Goal: Information Seeking & Learning: Learn about a topic

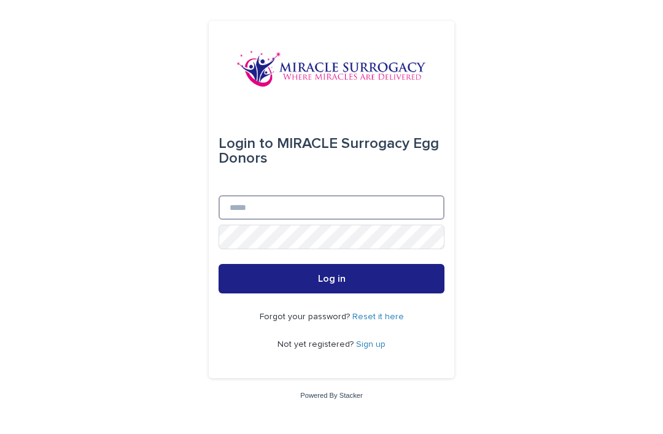
click at [301, 220] on input "Email" at bounding box center [332, 207] width 226 height 25
type input "**********"
click at [332, 293] on button "Log in" at bounding box center [332, 278] width 226 height 29
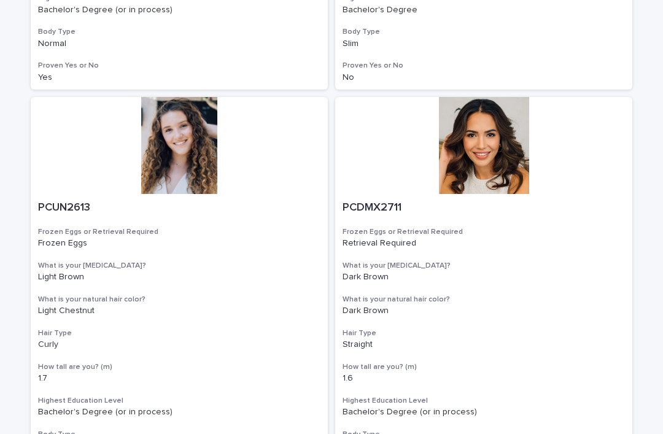
scroll to position [454, 0]
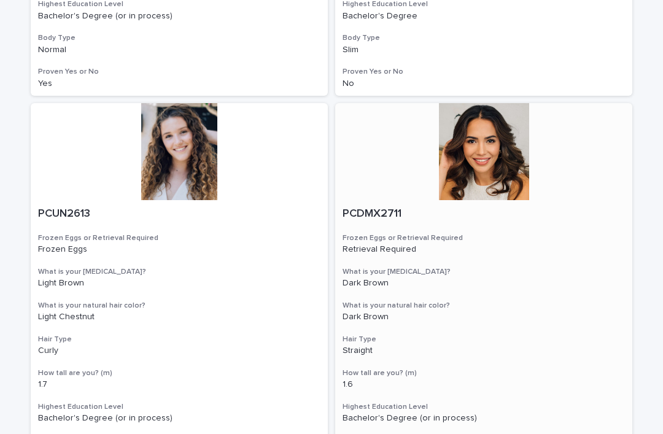
click at [491, 158] on div at bounding box center [483, 151] width 297 height 97
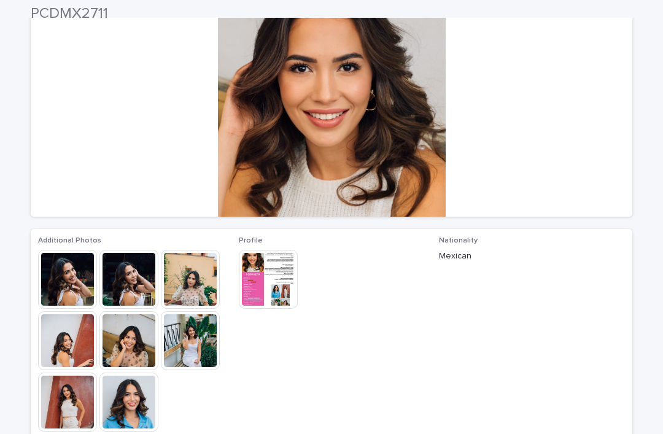
scroll to position [137, 0]
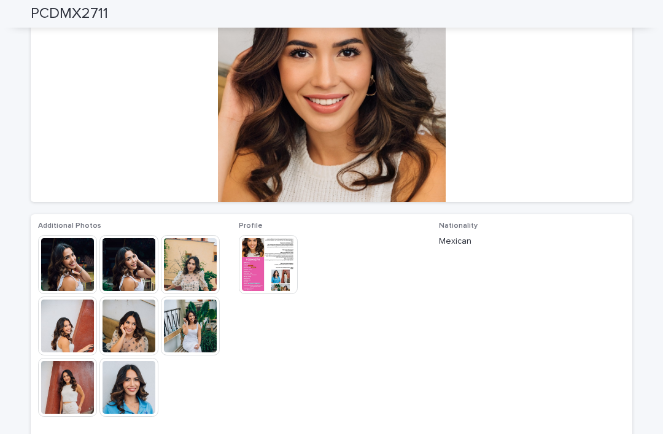
click at [70, 268] on img at bounding box center [67, 264] width 59 height 59
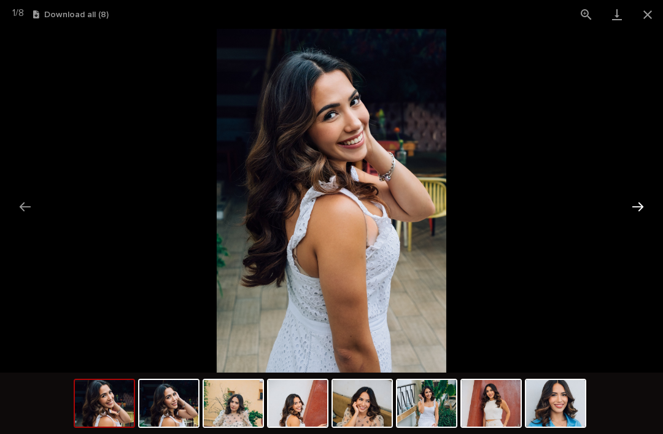
click at [640, 207] on button "Next slide" at bounding box center [638, 207] width 26 height 24
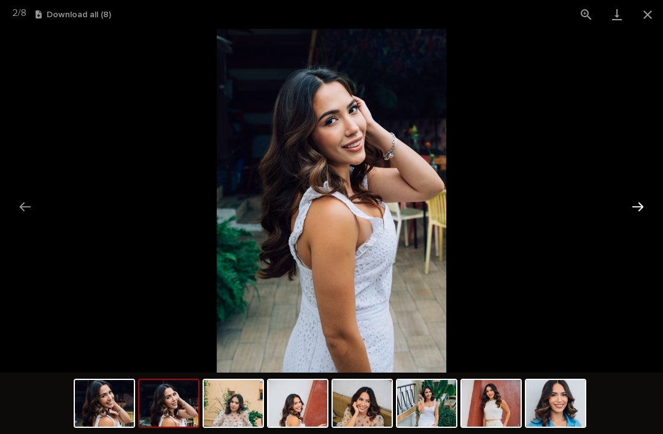
click at [641, 209] on button "Next slide" at bounding box center [638, 207] width 26 height 24
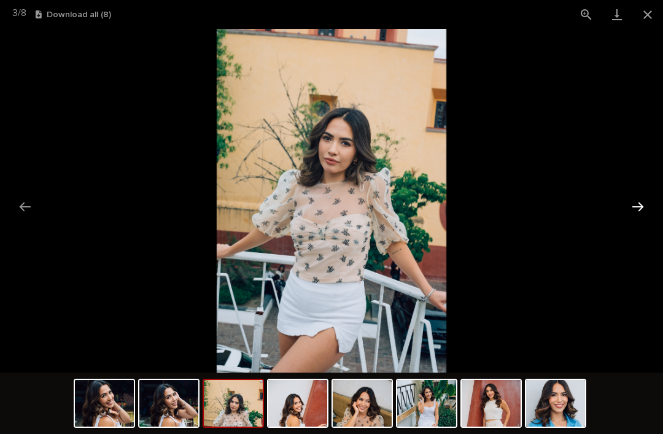
click at [640, 206] on button "Next slide" at bounding box center [638, 207] width 26 height 24
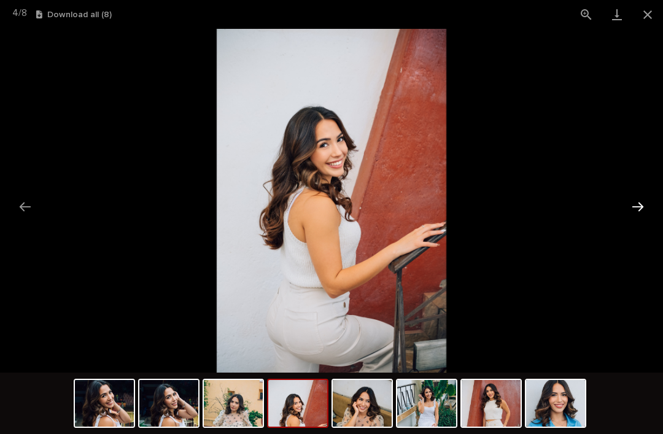
click at [643, 204] on button "Next slide" at bounding box center [638, 207] width 26 height 24
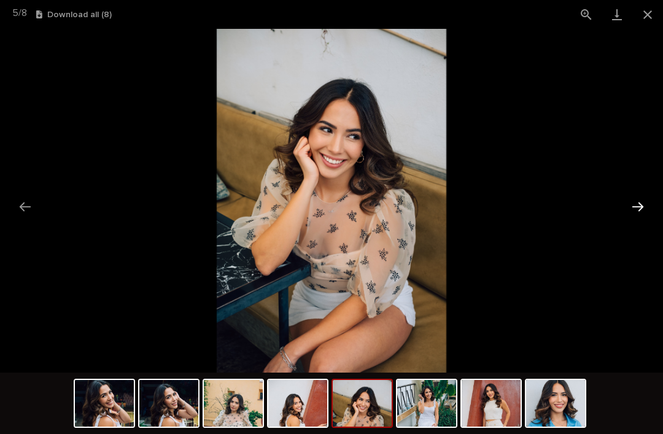
click at [645, 201] on button "Next slide" at bounding box center [638, 207] width 26 height 24
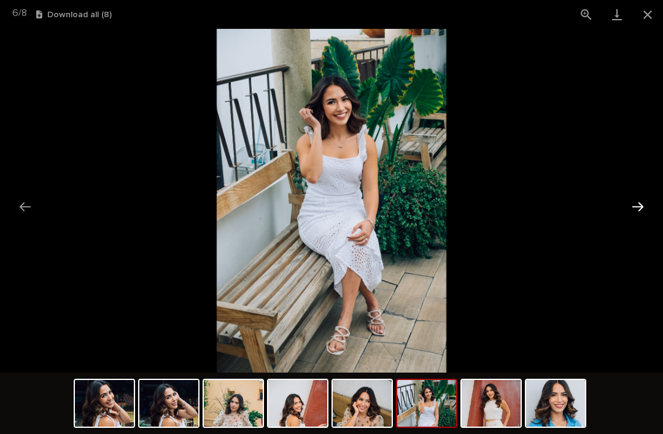
click at [645, 201] on button "Next slide" at bounding box center [638, 207] width 26 height 24
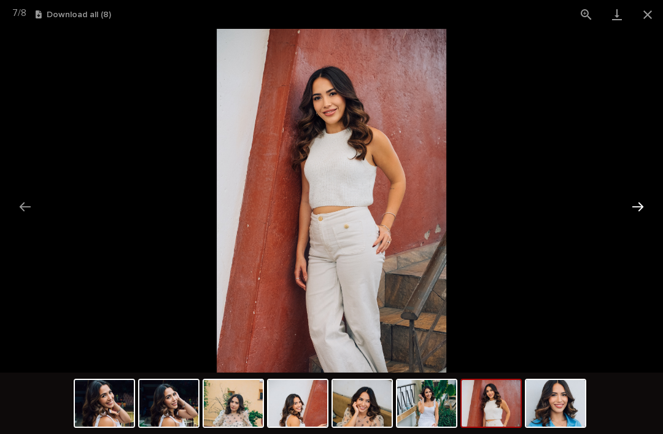
click at [645, 201] on button "Next slide" at bounding box center [638, 207] width 26 height 24
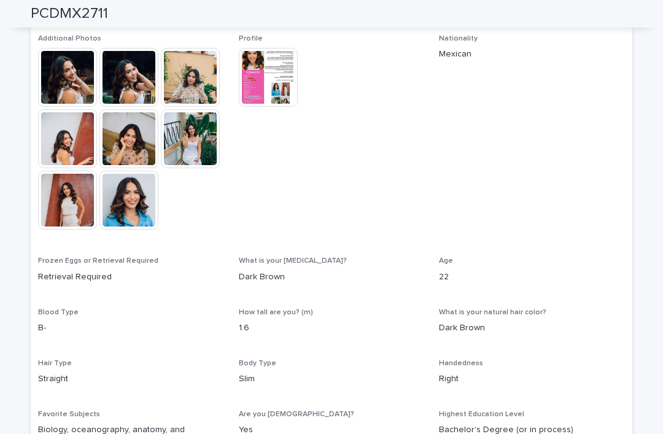
scroll to position [301, 0]
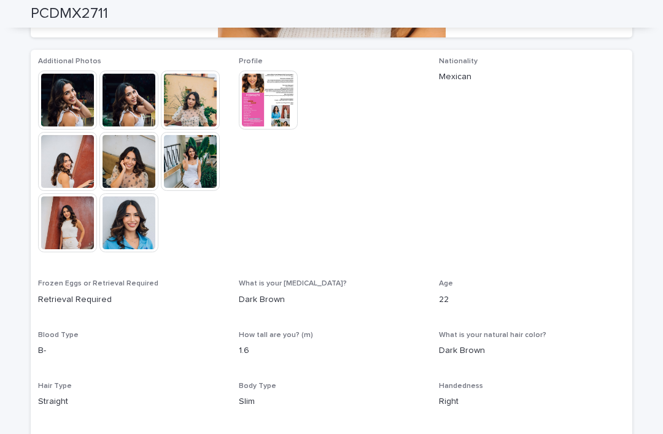
click at [274, 98] on img at bounding box center [268, 100] width 59 height 59
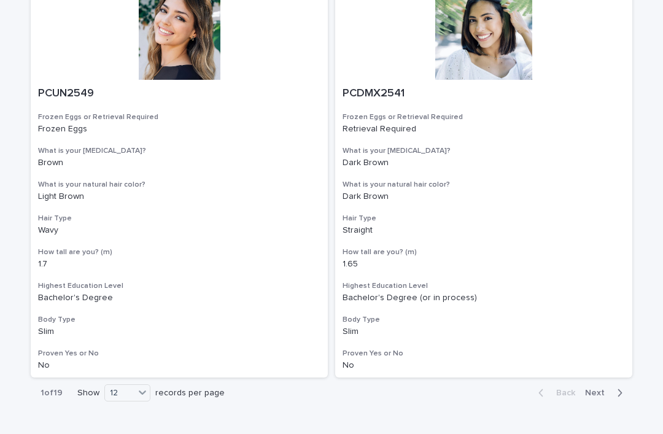
scroll to position [2184, 0]
click at [600, 389] on span "Next" at bounding box center [598, 393] width 27 height 9
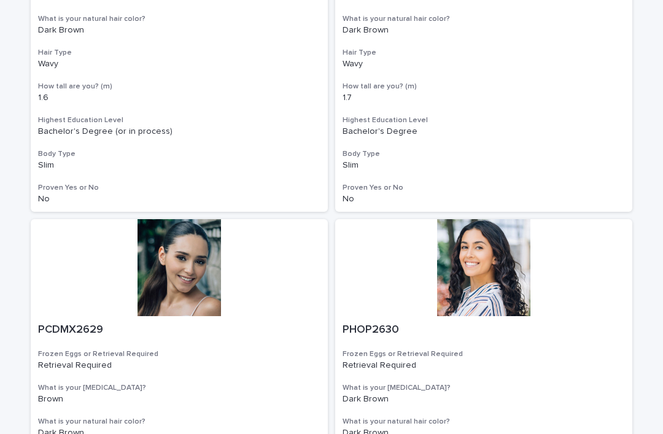
scroll to position [1561, 0]
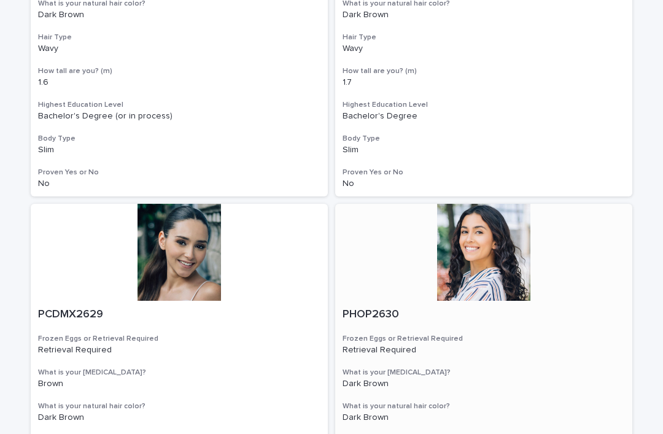
click at [486, 217] on div at bounding box center [483, 252] width 297 height 97
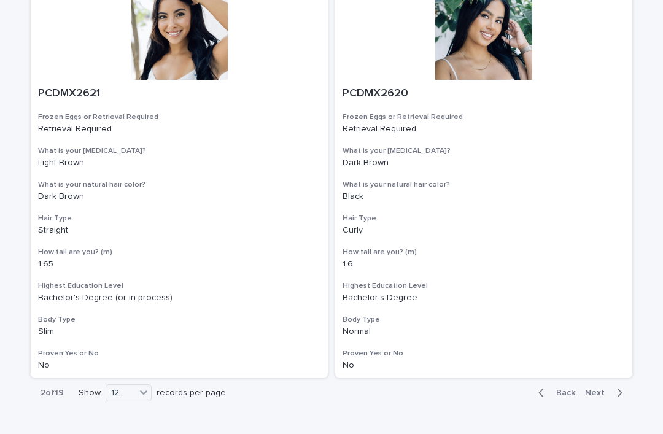
scroll to position [2184, 0]
click at [603, 388] on button "Next" at bounding box center [606, 393] width 52 height 11
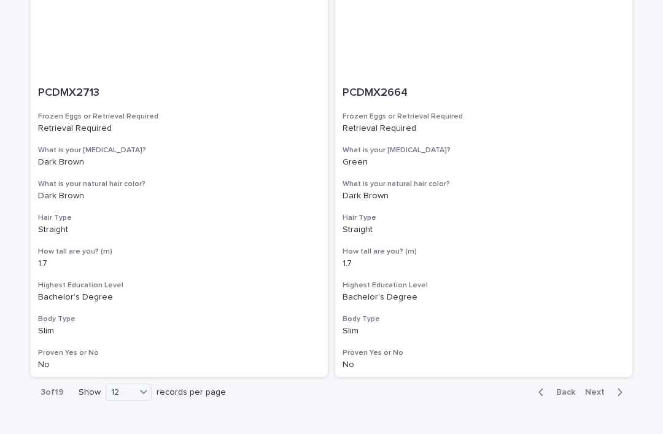
scroll to position [2184, 0]
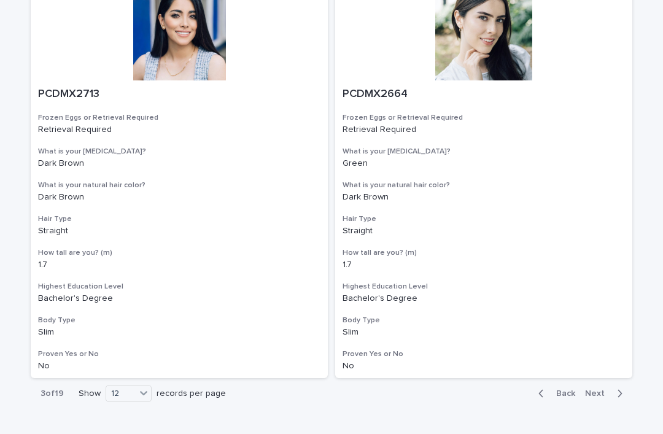
click at [604, 389] on span "Next" at bounding box center [598, 393] width 27 height 9
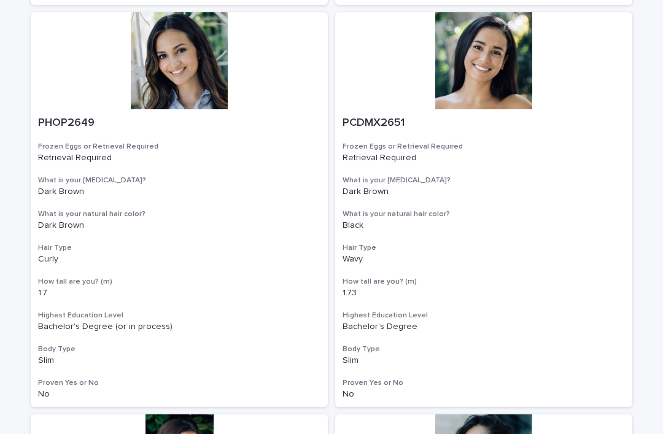
scroll to position [1315, 0]
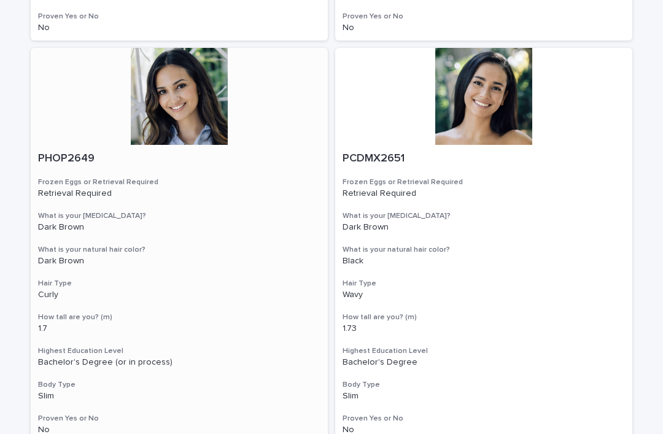
click at [194, 87] on div at bounding box center [179, 96] width 297 height 97
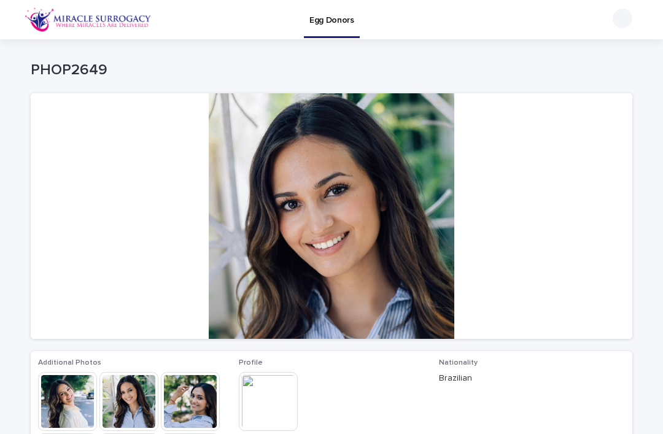
click at [391, 201] on div at bounding box center [332, 216] width 602 height 246
click at [81, 400] on img at bounding box center [67, 401] width 59 height 59
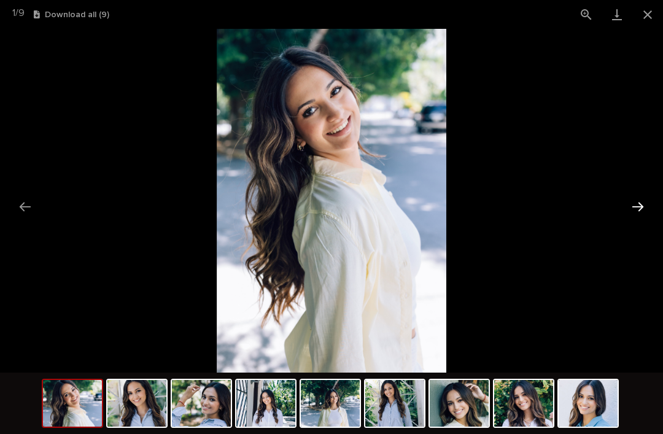
click at [645, 206] on button "Next slide" at bounding box center [638, 207] width 26 height 24
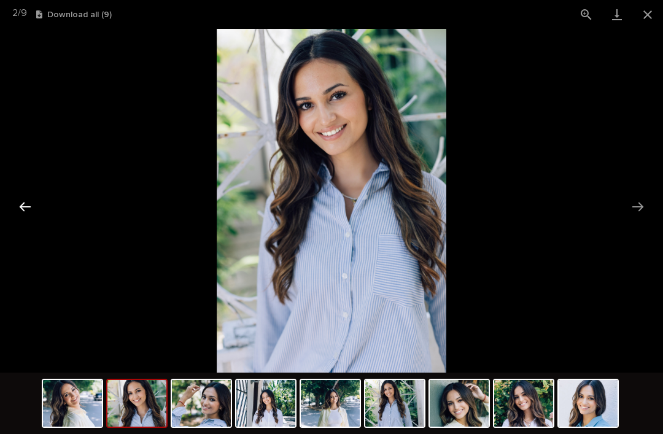
click at [30, 208] on button "Previous slide" at bounding box center [25, 207] width 26 height 24
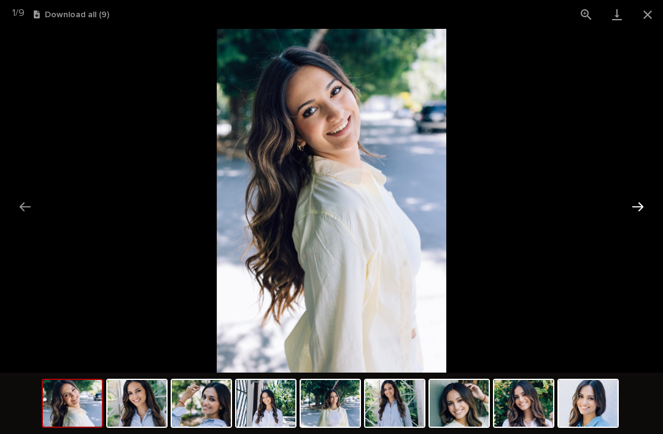
click at [642, 206] on button "Next slide" at bounding box center [638, 207] width 26 height 24
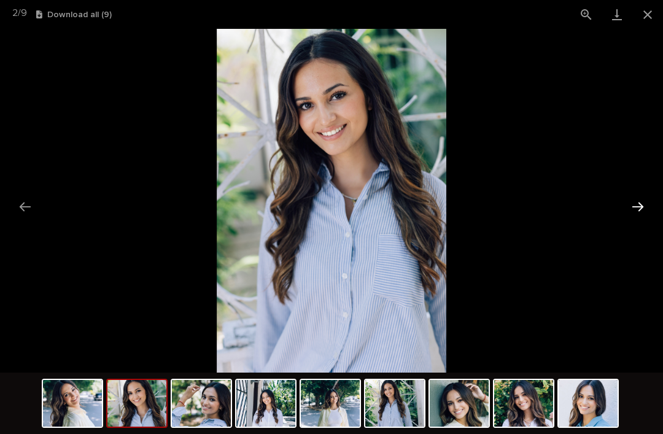
click at [649, 204] on button "Next slide" at bounding box center [638, 207] width 26 height 24
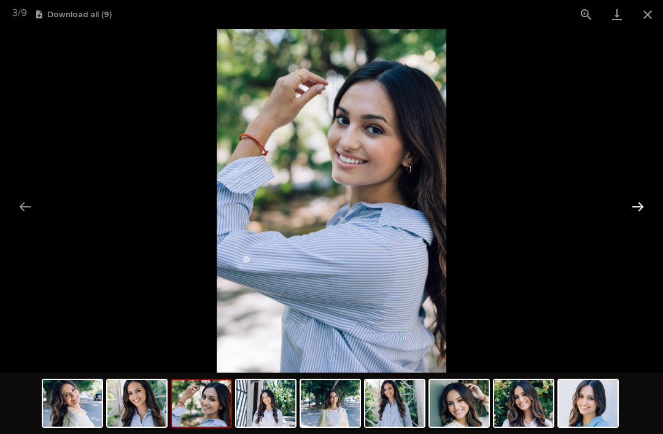
click at [640, 201] on button "Next slide" at bounding box center [638, 207] width 26 height 24
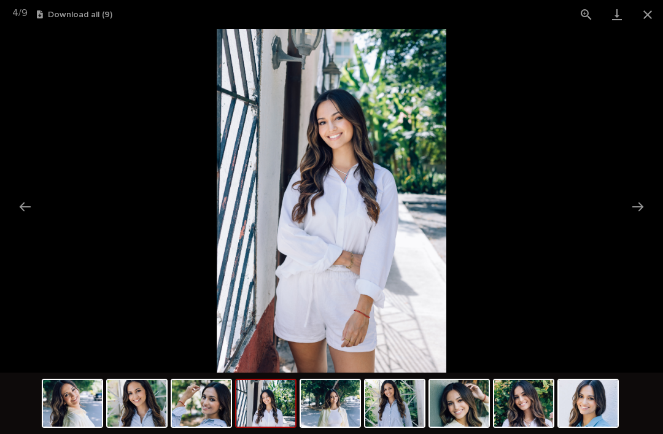
click at [422, 146] on img at bounding box center [331, 201] width 229 height 344
click at [642, 198] on button "Next slide" at bounding box center [638, 207] width 26 height 24
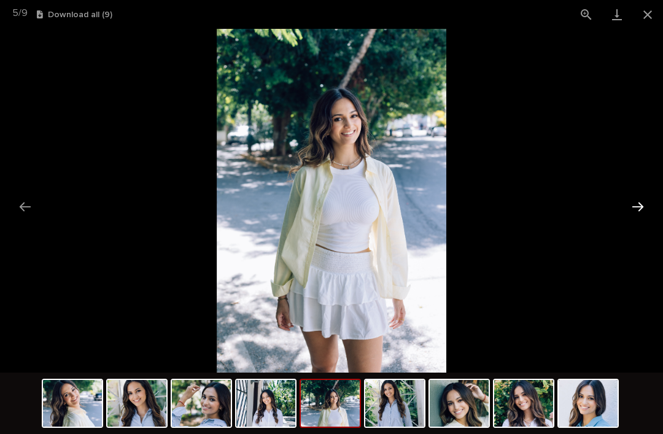
click at [645, 204] on button "Next slide" at bounding box center [638, 207] width 26 height 24
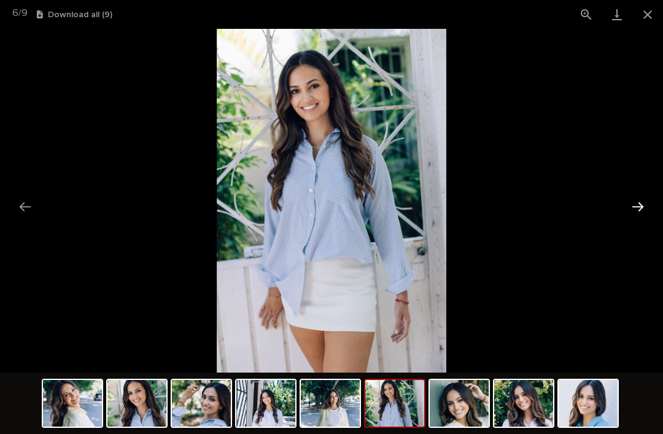
click at [643, 211] on button "Next slide" at bounding box center [638, 207] width 26 height 24
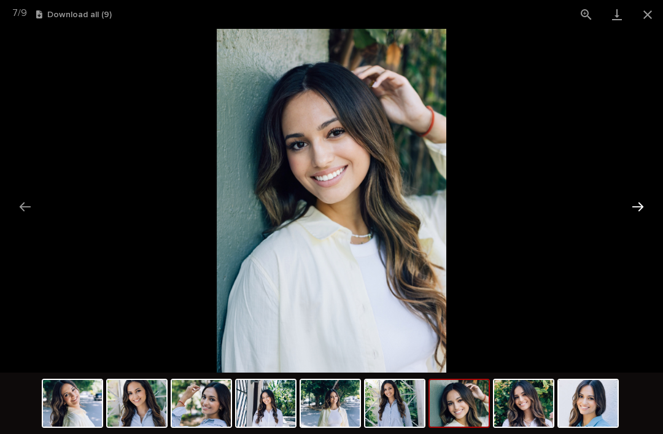
click at [645, 203] on button "Next slide" at bounding box center [638, 207] width 26 height 24
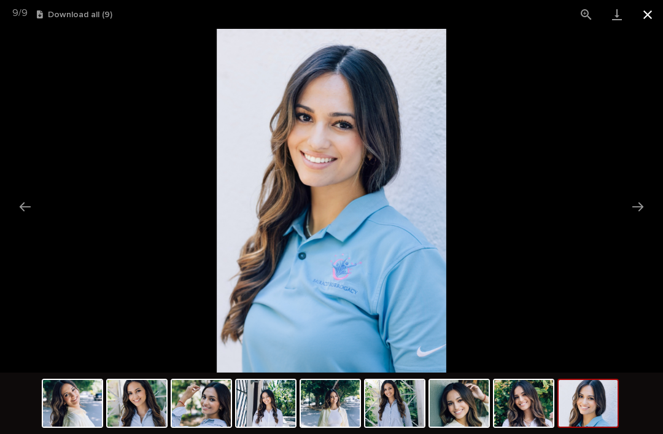
click at [654, 15] on button "Close gallery" at bounding box center [647, 14] width 31 height 29
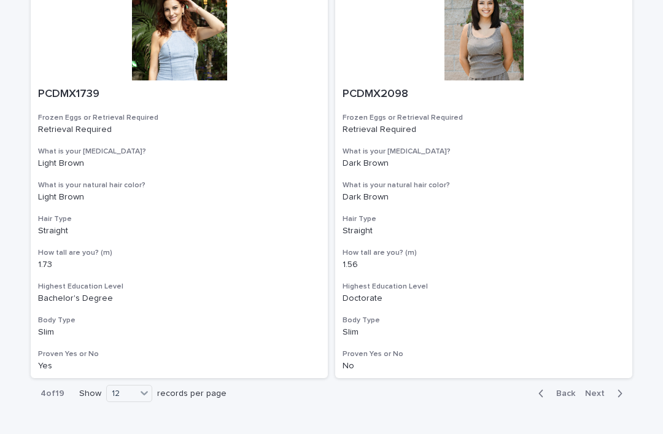
scroll to position [2184, 0]
click at [596, 389] on span "Next" at bounding box center [598, 393] width 27 height 9
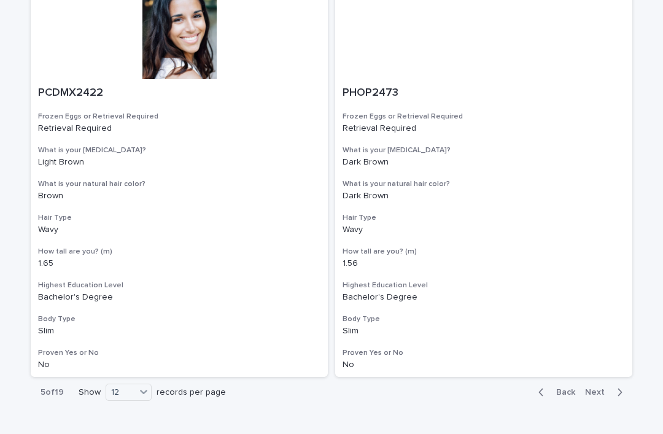
scroll to position [2184, 0]
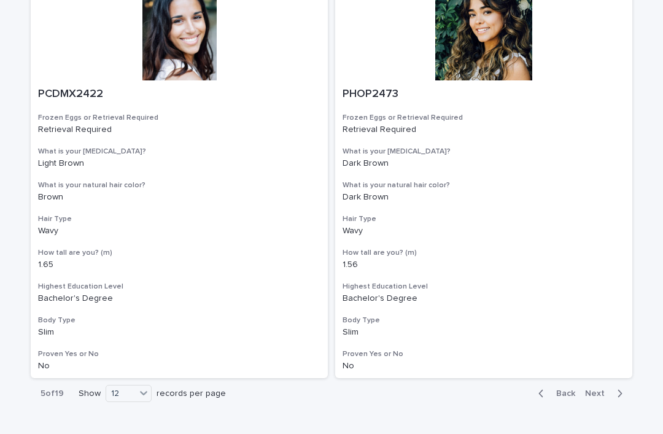
click at [599, 389] on span "Next" at bounding box center [598, 393] width 27 height 9
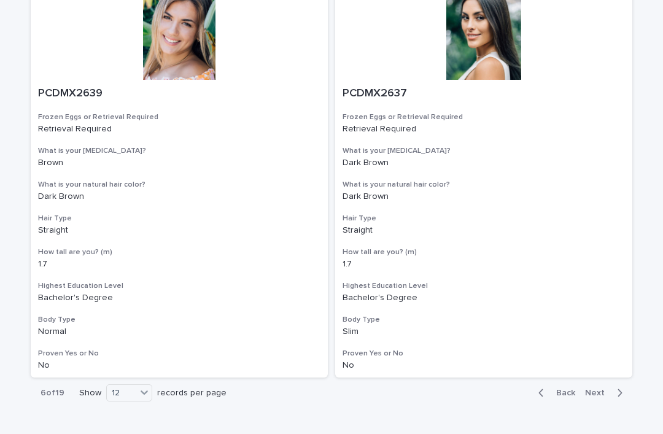
scroll to position [2184, 0]
click at [600, 389] on span "Next" at bounding box center [598, 393] width 27 height 9
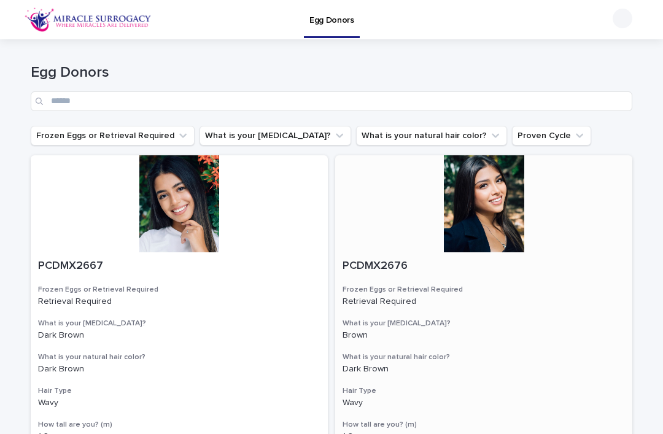
click at [497, 203] on div at bounding box center [483, 203] width 297 height 97
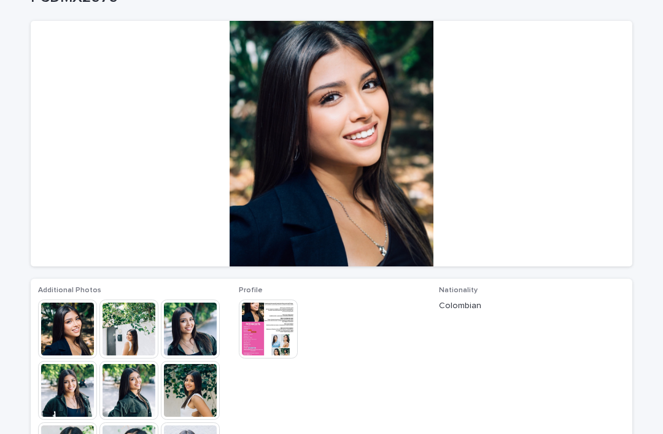
scroll to position [73, 0]
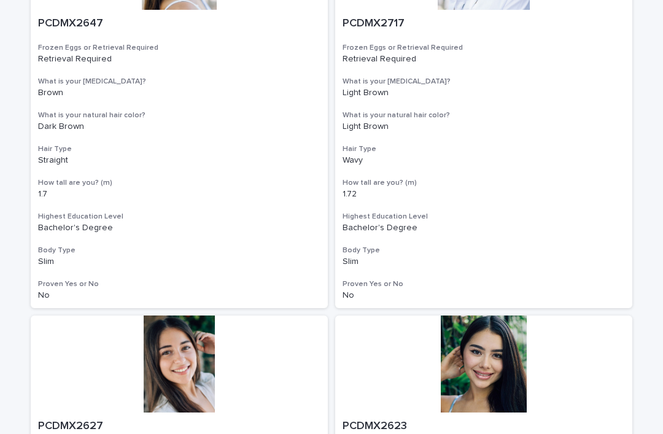
scroll to position [586, 0]
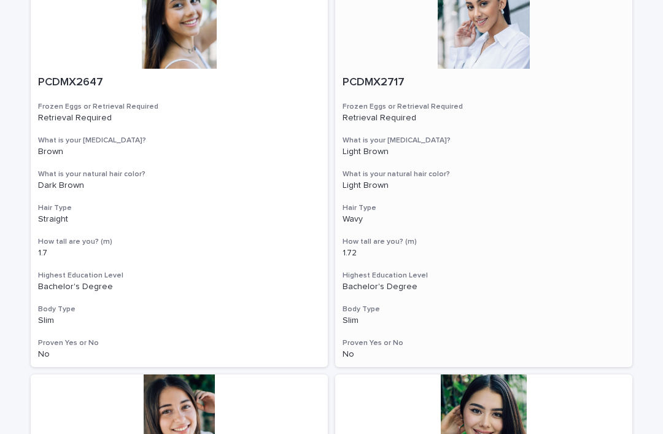
click at [503, 45] on div at bounding box center [483, 20] width 297 height 97
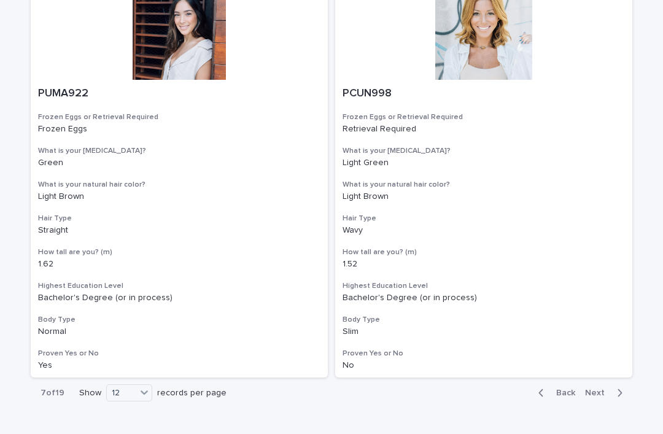
scroll to position [2184, 0]
click at [597, 389] on span "Next" at bounding box center [598, 393] width 27 height 9
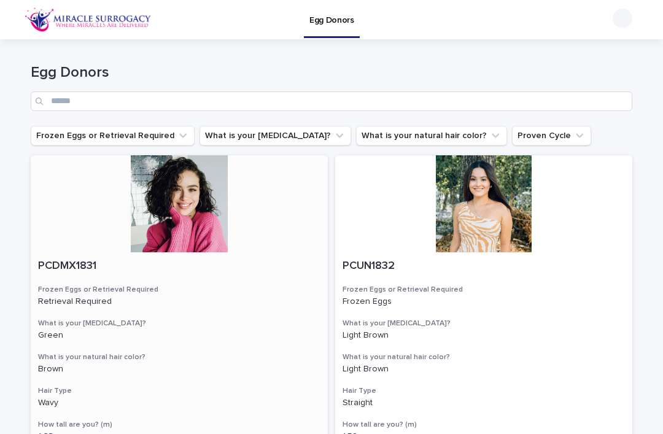
click at [205, 209] on div at bounding box center [179, 203] width 297 height 97
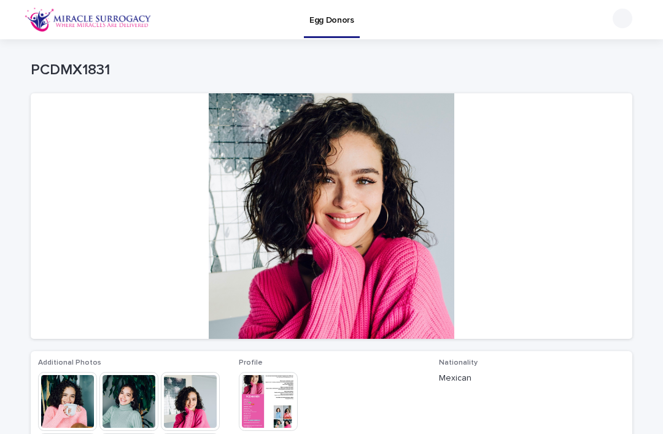
click at [76, 406] on img at bounding box center [67, 401] width 59 height 59
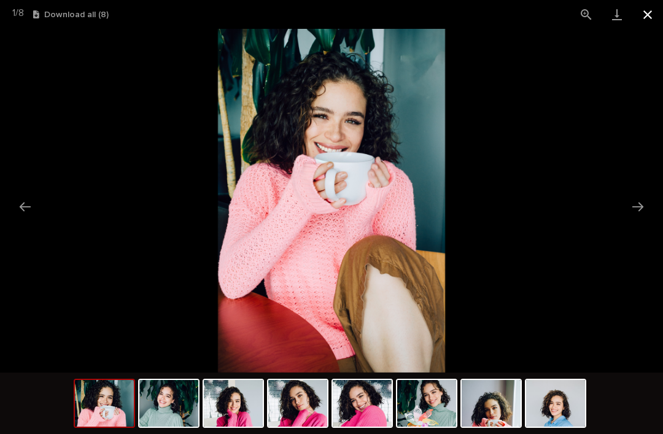
click at [641, 19] on button "Close gallery" at bounding box center [647, 14] width 31 height 29
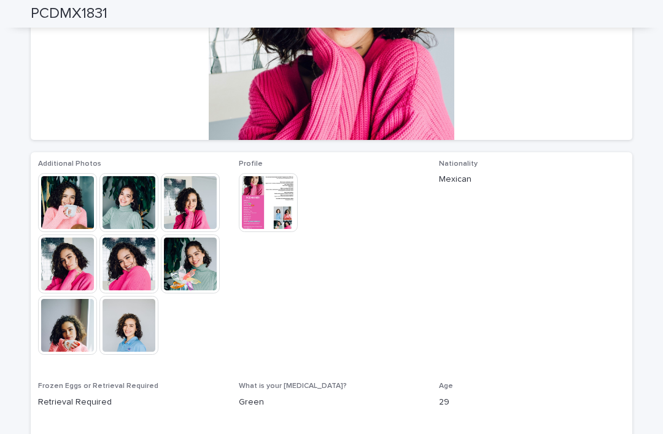
scroll to position [189, 0]
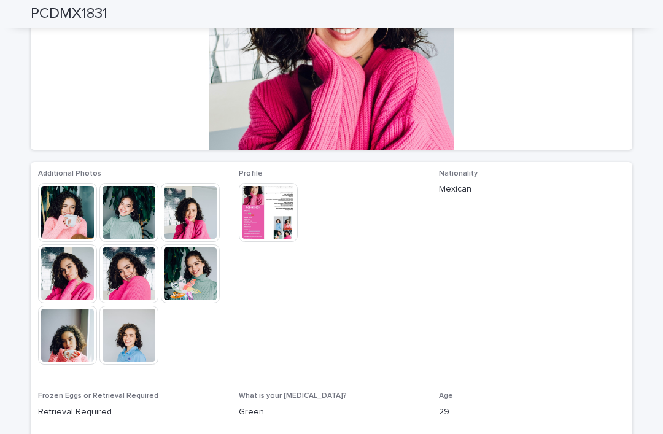
click at [276, 211] on img at bounding box center [268, 212] width 59 height 59
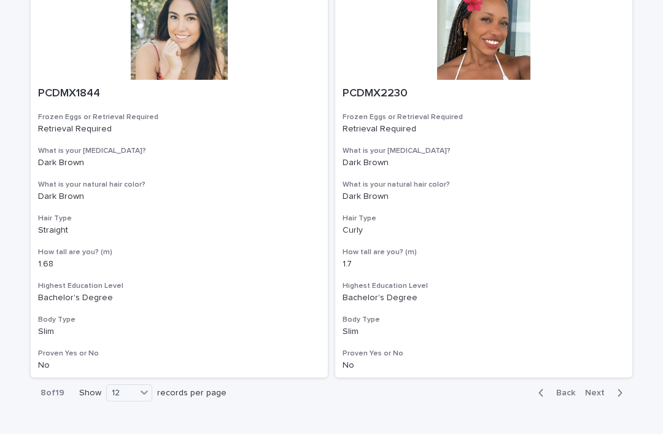
scroll to position [2184, 0]
click at [603, 389] on span "Next" at bounding box center [598, 393] width 27 height 9
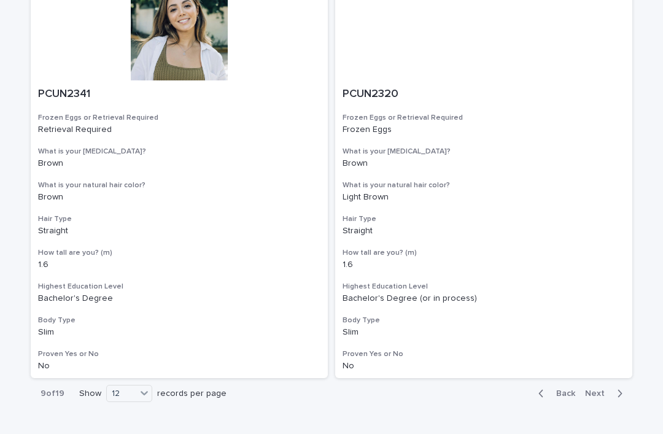
scroll to position [2184, 0]
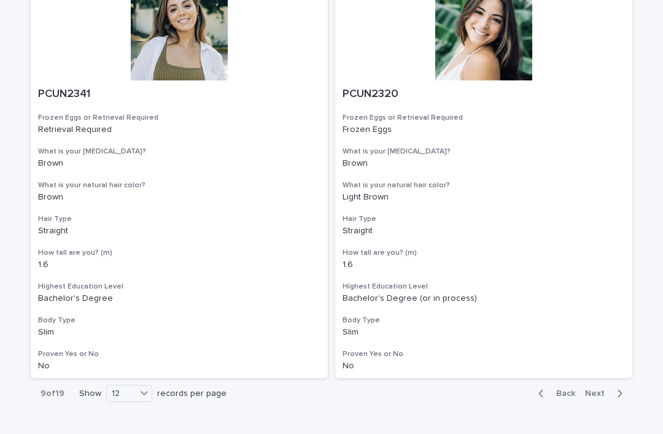
click at [599, 388] on button "Next" at bounding box center [606, 393] width 52 height 11
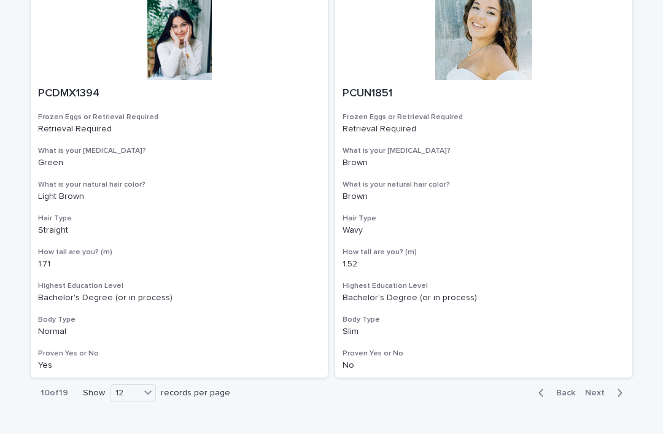
scroll to position [2184, 0]
click at [599, 389] on span "Next" at bounding box center [598, 393] width 27 height 9
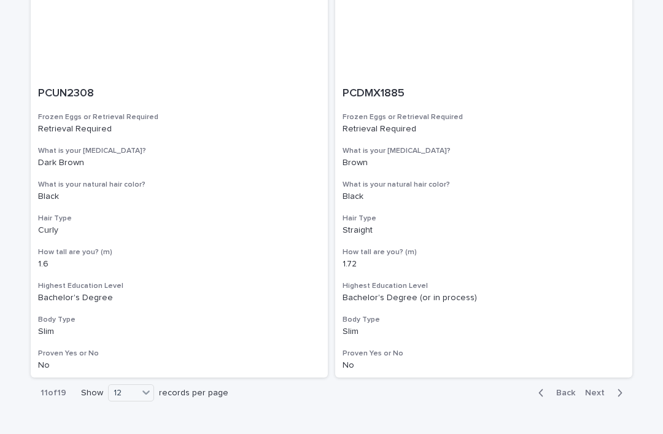
scroll to position [2184, 0]
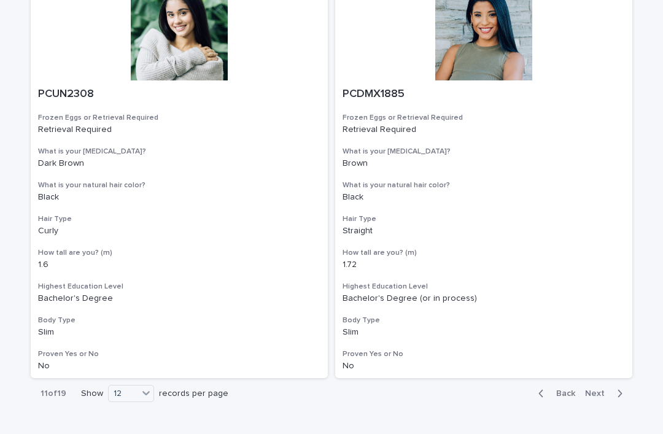
click at [600, 389] on span "Next" at bounding box center [598, 393] width 27 height 9
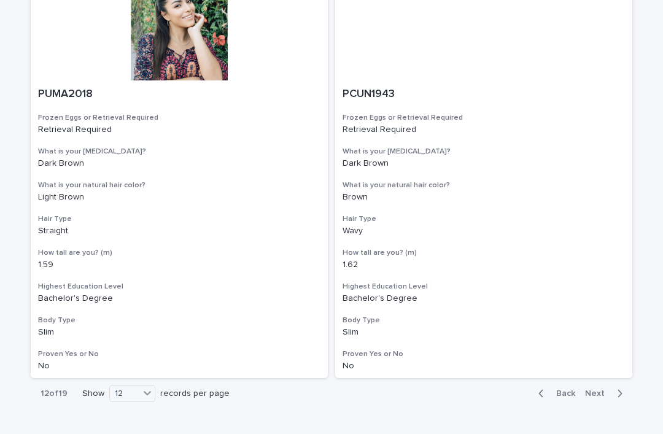
scroll to position [2184, 0]
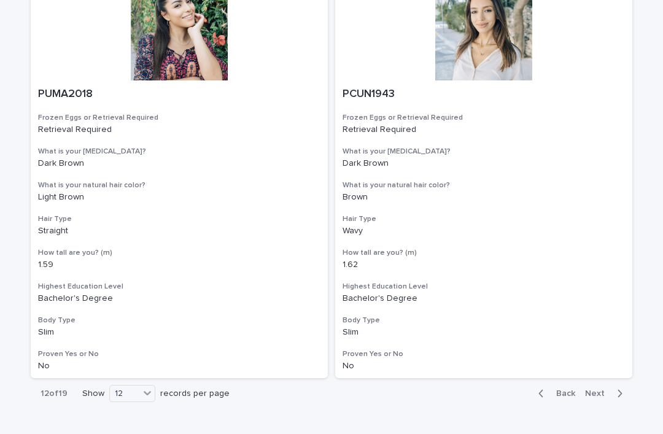
click at [599, 389] on span "Next" at bounding box center [598, 393] width 27 height 9
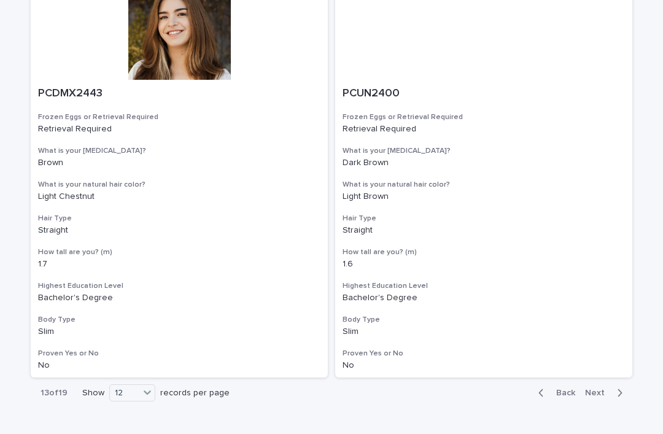
scroll to position [2184, 0]
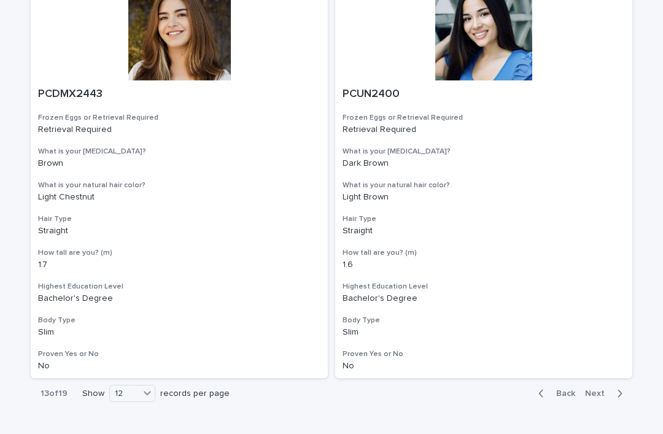
click at [605, 389] on span "Next" at bounding box center [598, 393] width 27 height 9
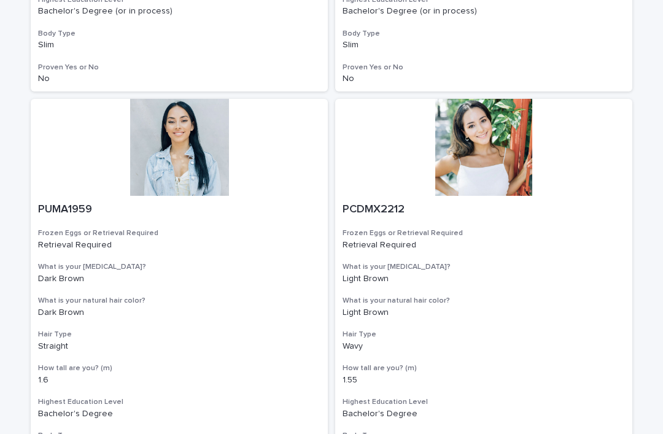
scroll to position [2057, 0]
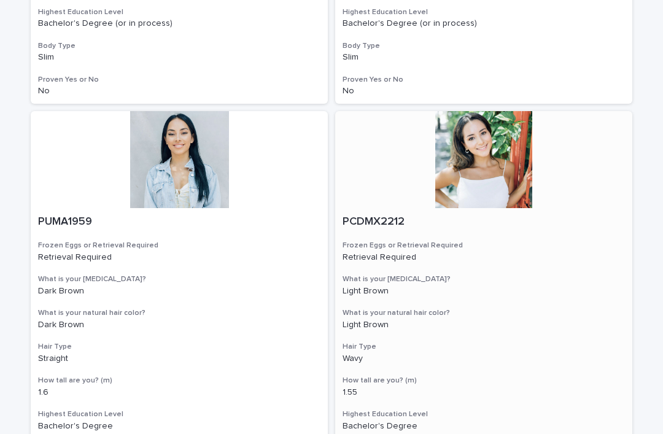
click at [500, 146] on div at bounding box center [483, 159] width 297 height 97
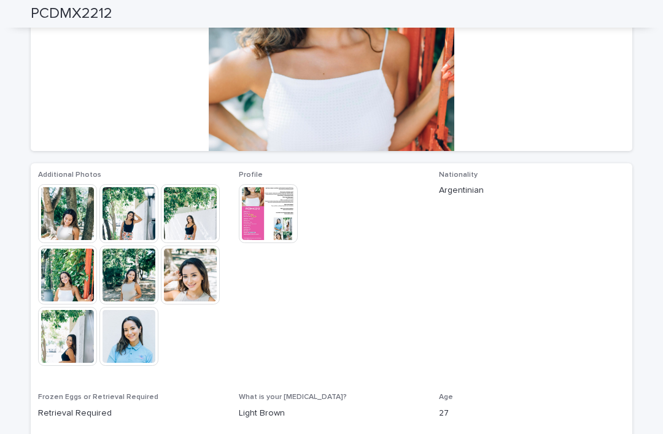
scroll to position [183, 0]
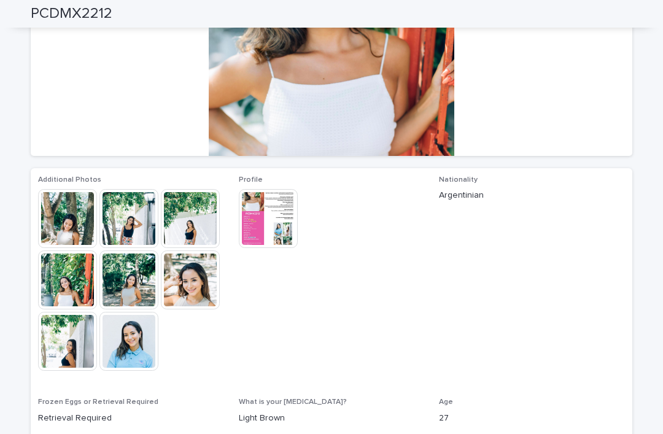
click at [69, 234] on img at bounding box center [67, 218] width 59 height 59
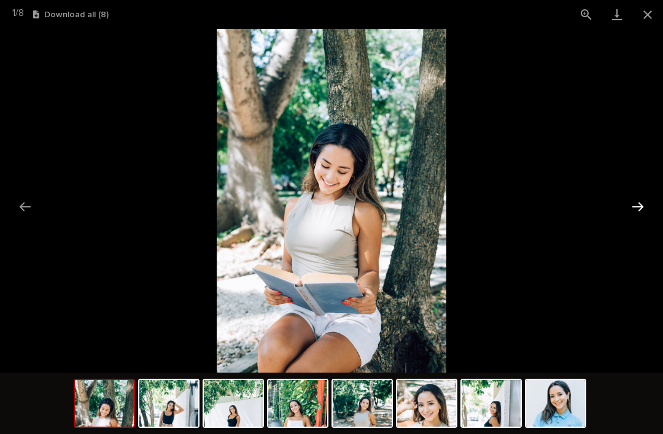
click at [645, 208] on button "Next slide" at bounding box center [638, 207] width 26 height 24
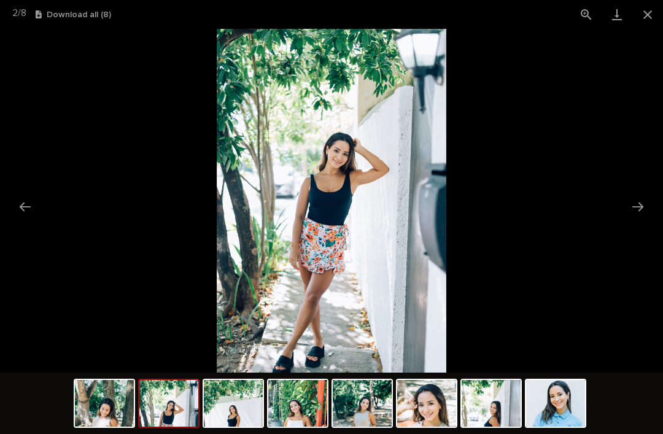
click at [651, 209] on picture at bounding box center [331, 201] width 663 height 344
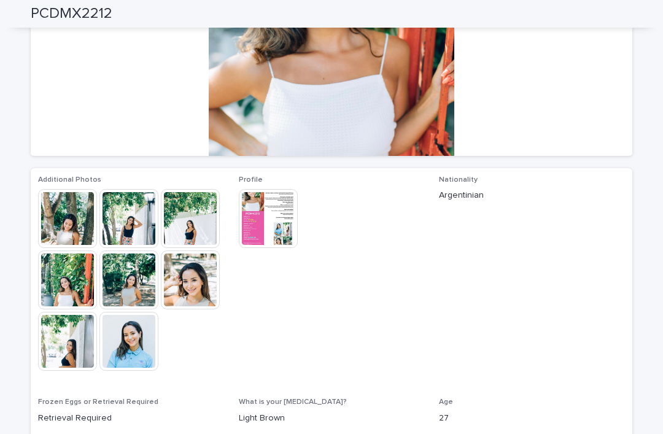
scroll to position [0, 0]
click at [193, 223] on img at bounding box center [190, 218] width 59 height 59
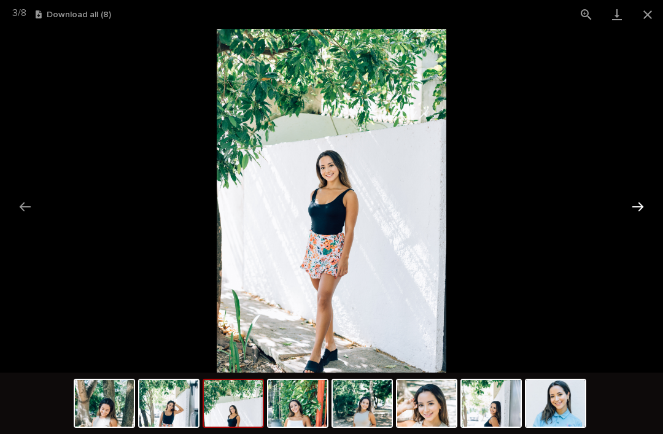
click at [640, 208] on button "Next slide" at bounding box center [638, 207] width 26 height 24
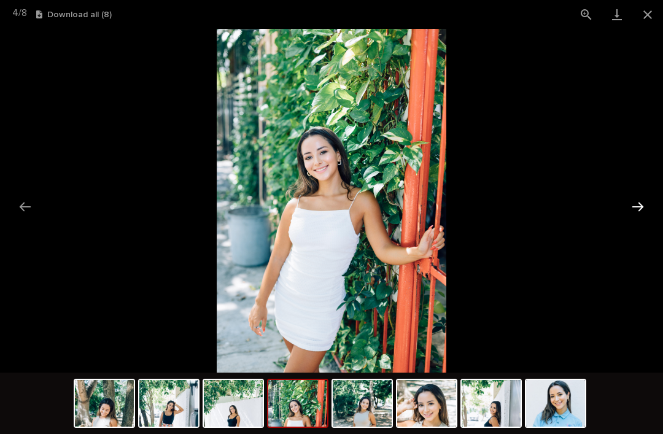
click at [644, 204] on button "Next slide" at bounding box center [638, 207] width 26 height 24
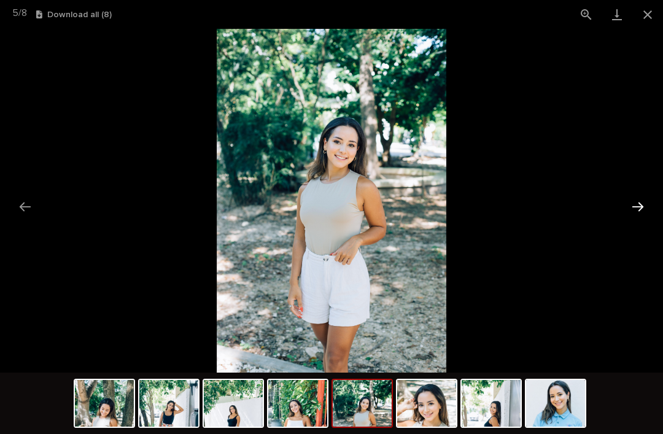
click at [645, 204] on button "Next slide" at bounding box center [638, 207] width 26 height 24
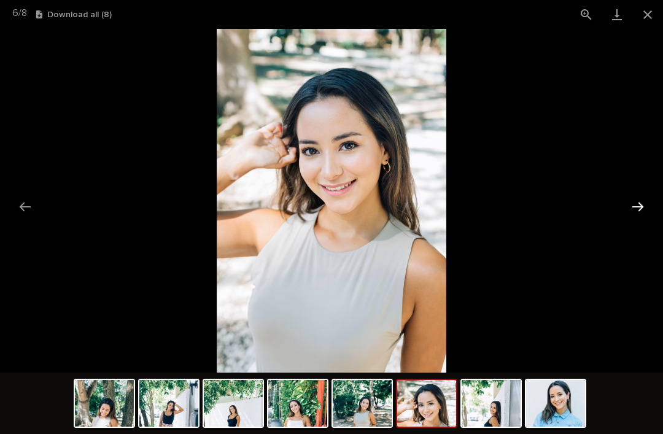
click at [650, 203] on button "Next slide" at bounding box center [638, 207] width 26 height 24
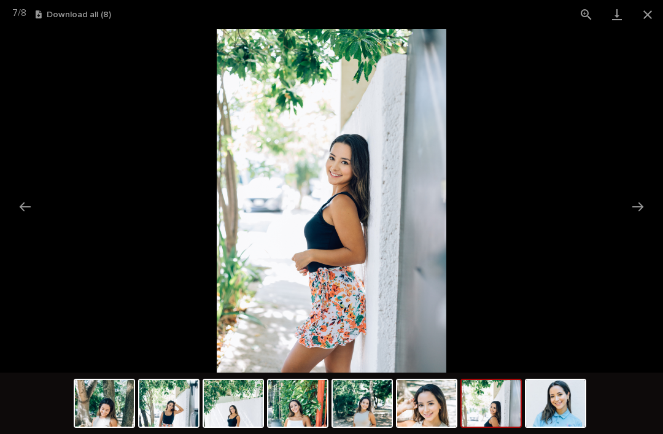
click at [653, 202] on picture at bounding box center [331, 201] width 663 height 344
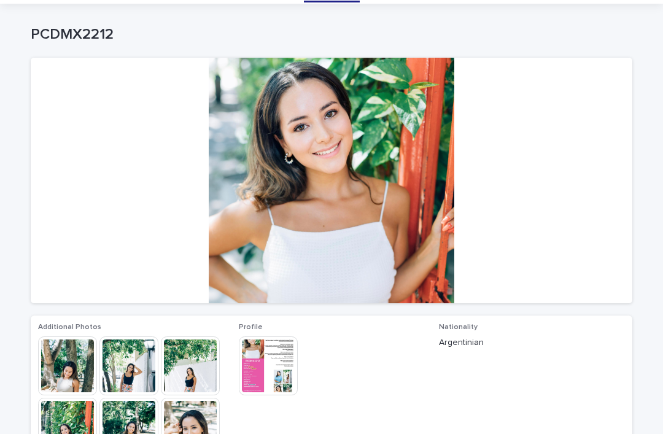
scroll to position [35, 0]
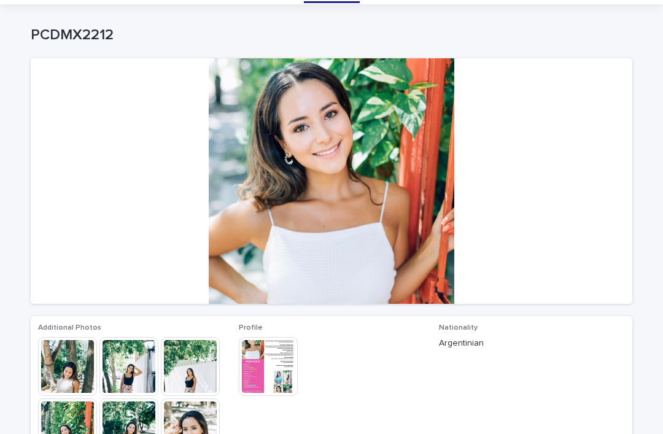
click at [270, 368] on img at bounding box center [268, 366] width 59 height 59
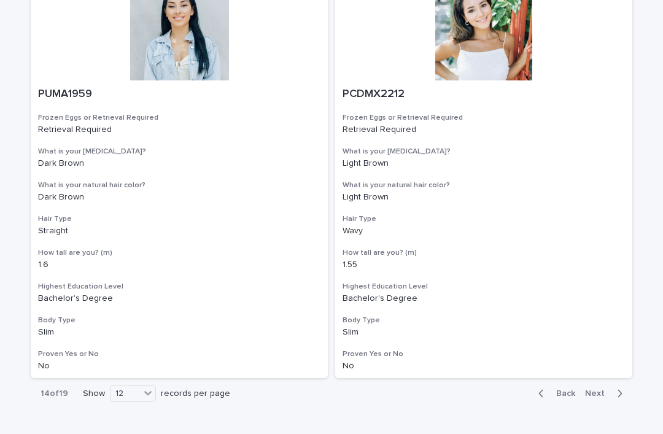
scroll to position [2184, 0]
click at [602, 389] on span "Next" at bounding box center [598, 393] width 27 height 9
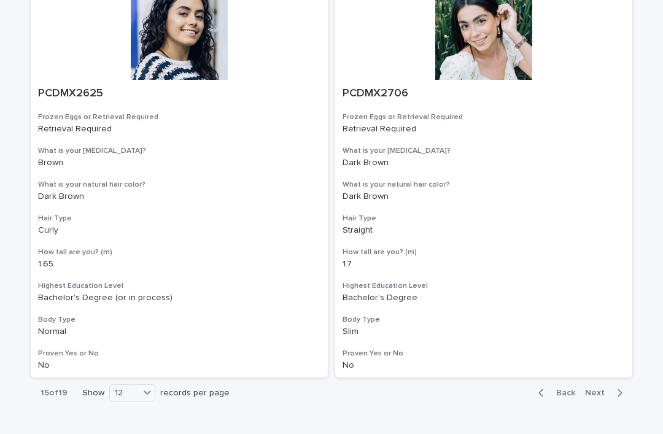
scroll to position [2184, 0]
click at [597, 389] on span "Next" at bounding box center [598, 393] width 27 height 9
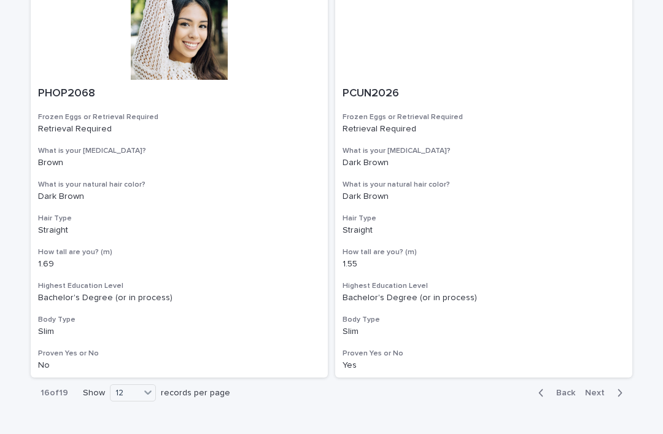
scroll to position [2184, 0]
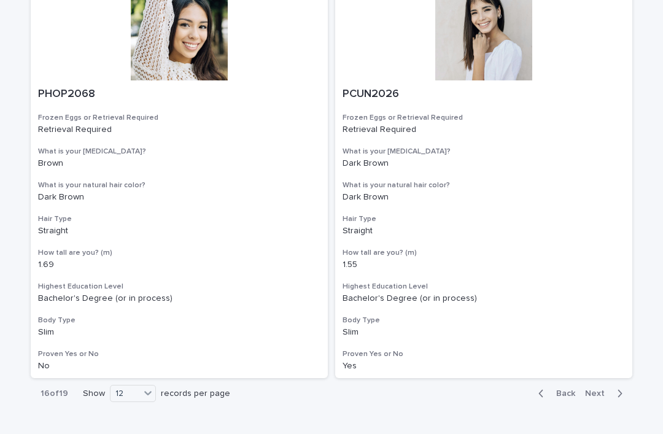
click at [599, 389] on span "Next" at bounding box center [598, 393] width 27 height 9
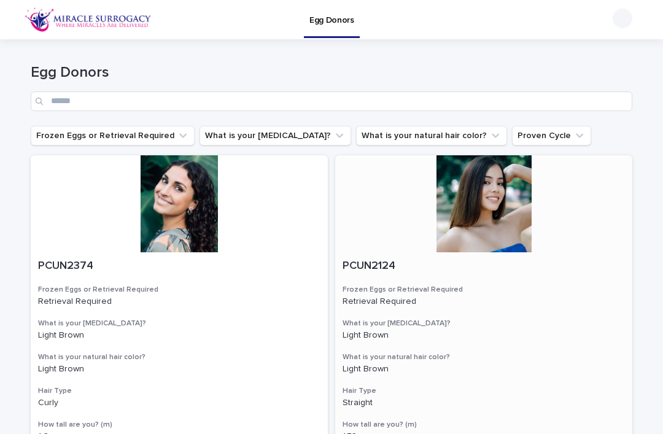
click at [487, 211] on div at bounding box center [483, 203] width 297 height 97
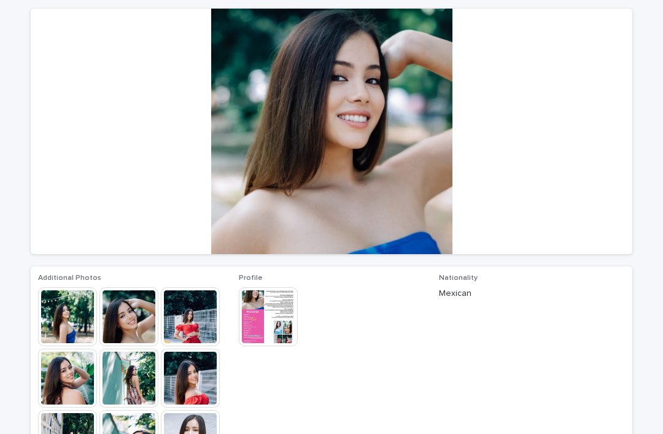
scroll to position [93, 0]
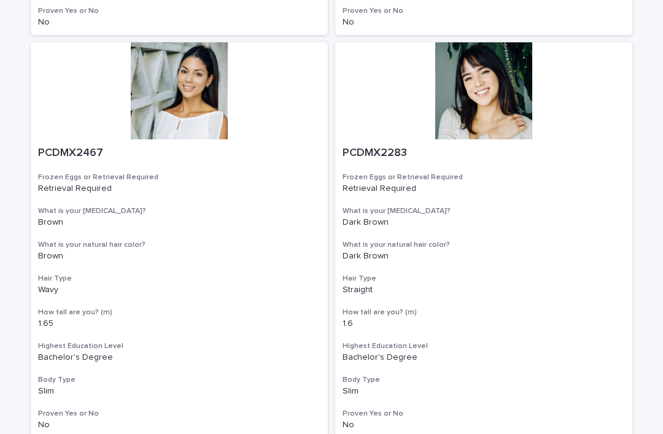
scroll to position [916, 0]
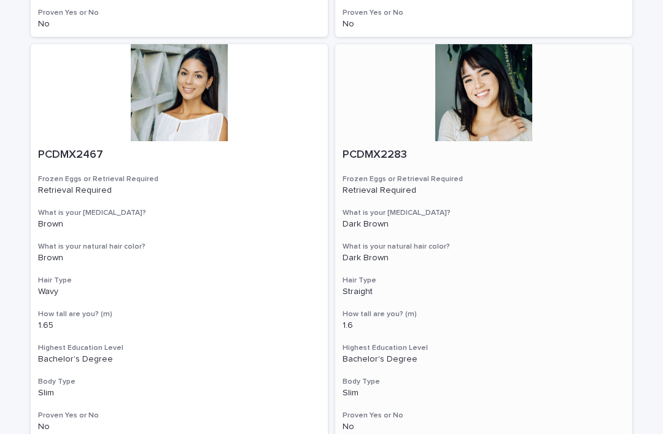
click at [484, 103] on div at bounding box center [483, 92] width 297 height 97
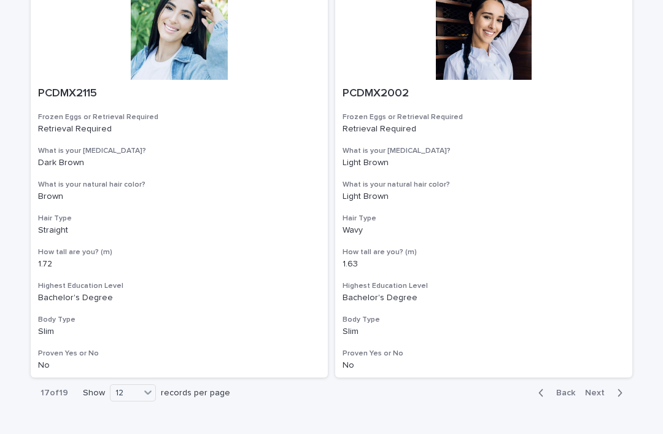
scroll to position [2184, 0]
click at [602, 389] on span "Next" at bounding box center [598, 393] width 27 height 9
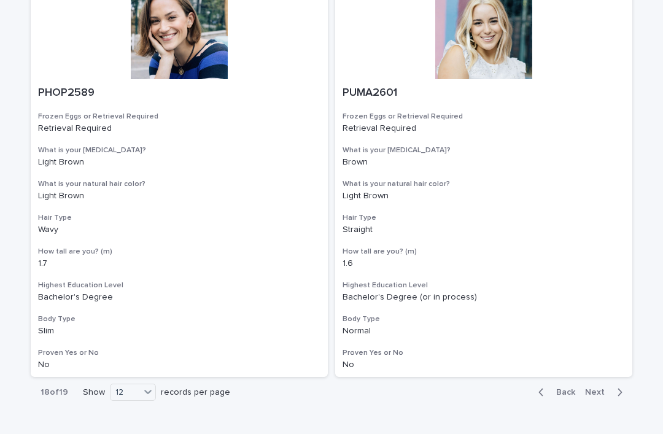
scroll to position [2184, 0]
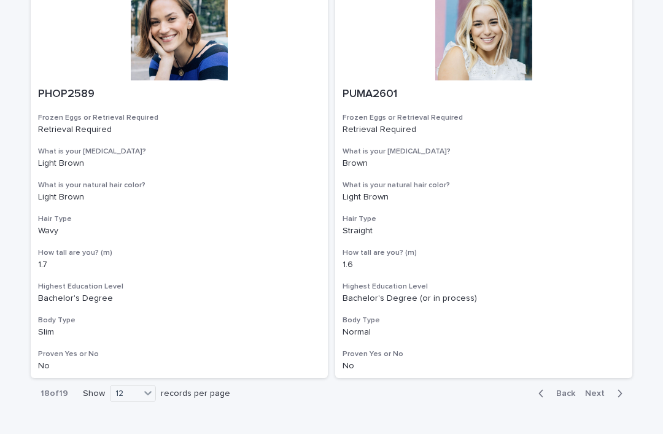
click at [605, 388] on button "Next" at bounding box center [606, 393] width 52 height 11
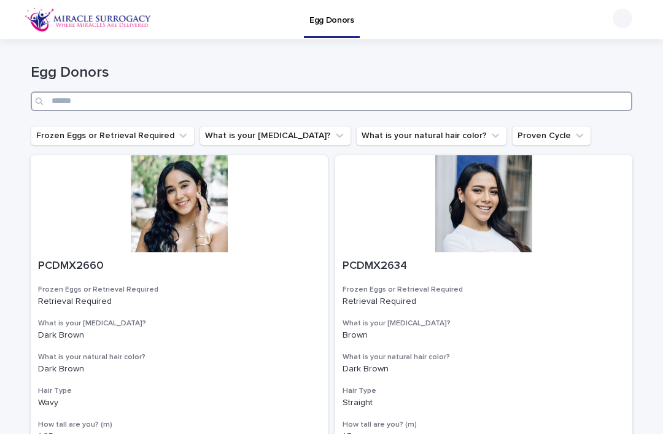
click at [149, 101] on input "Search" at bounding box center [332, 101] width 602 height 20
type input "****"
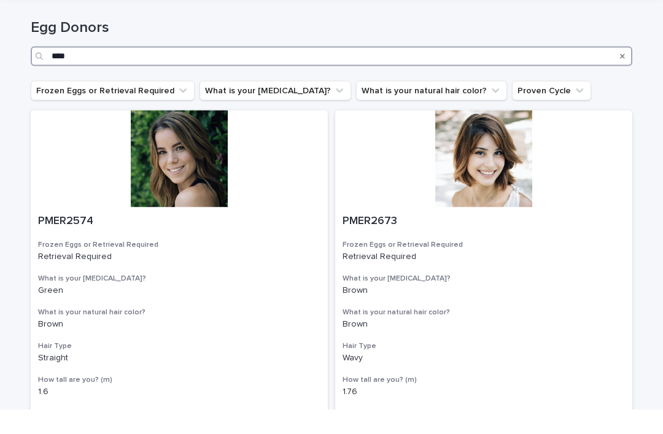
scroll to position [19, 0]
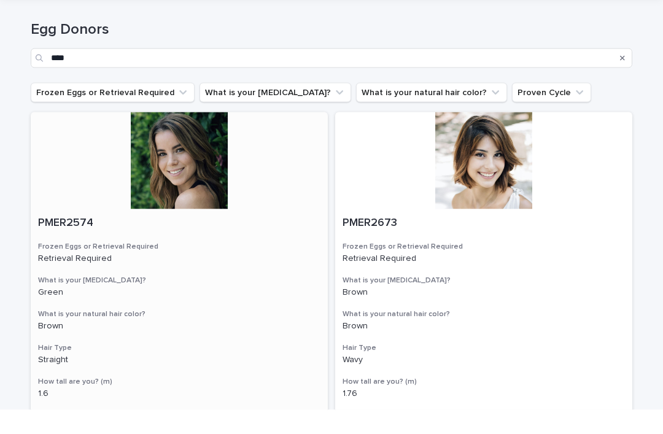
click at [189, 160] on div at bounding box center [179, 184] width 297 height 97
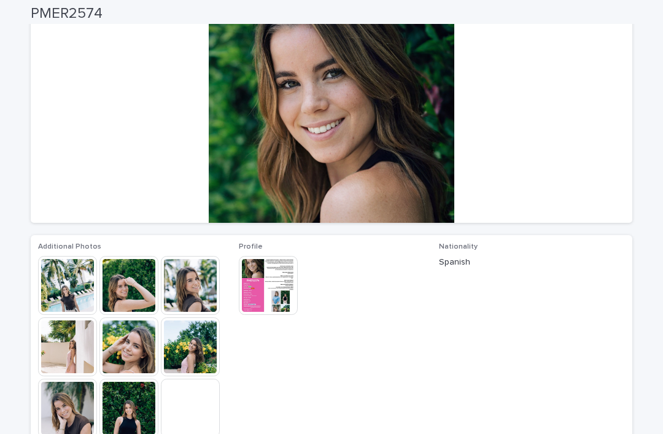
scroll to position [116, 0]
click at [72, 285] on img at bounding box center [67, 285] width 59 height 59
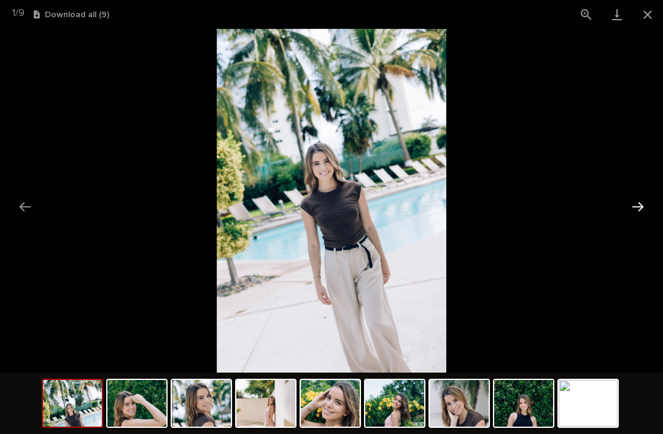
click at [645, 207] on button "Next slide" at bounding box center [638, 207] width 26 height 24
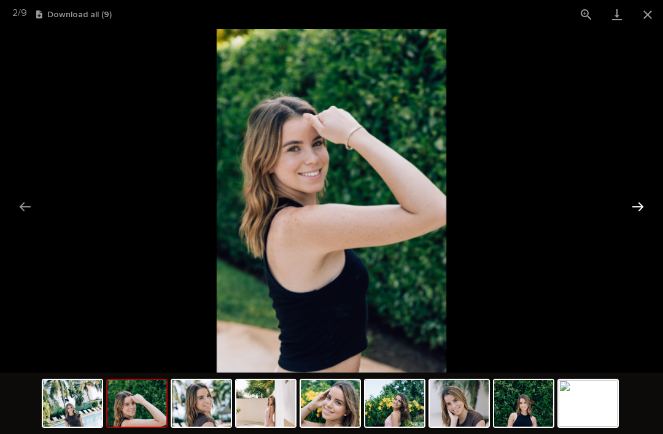
click at [642, 203] on button "Next slide" at bounding box center [638, 207] width 26 height 24
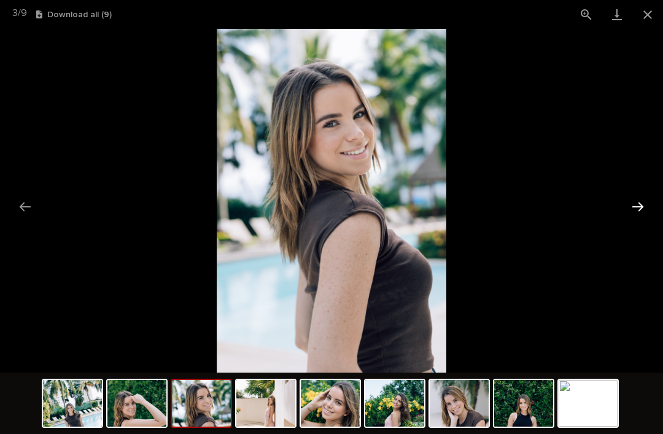
click at [644, 204] on button "Next slide" at bounding box center [638, 207] width 26 height 24
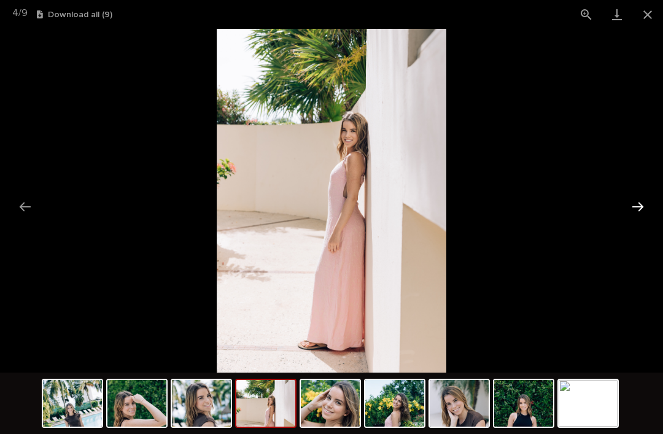
click at [646, 204] on button "Next slide" at bounding box center [638, 207] width 26 height 24
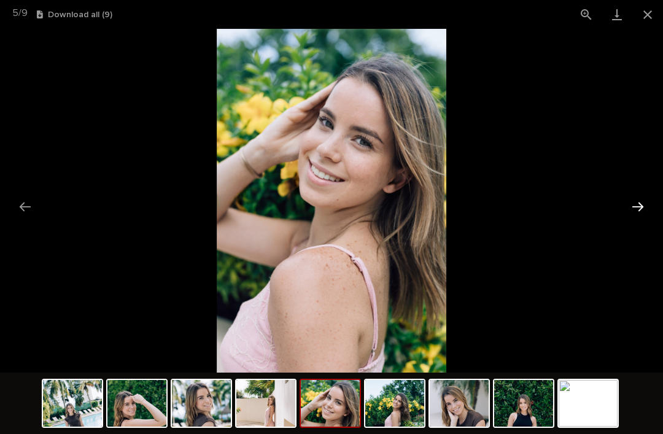
click at [646, 201] on button "Next slide" at bounding box center [638, 207] width 26 height 24
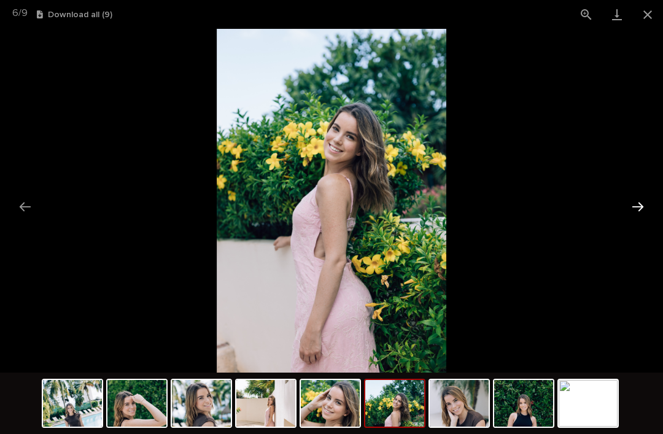
click at [645, 207] on button "Next slide" at bounding box center [638, 207] width 26 height 24
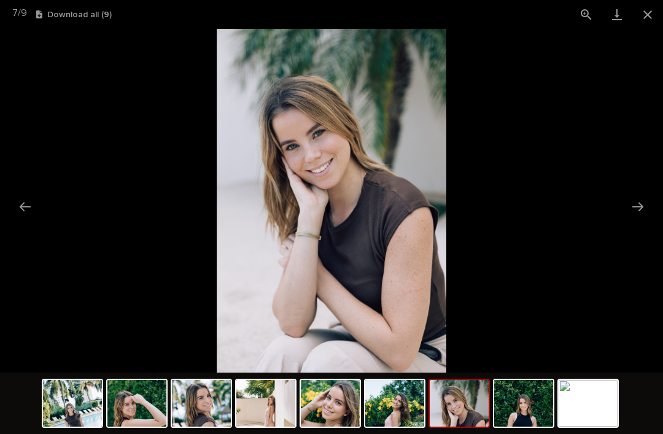
click at [653, 204] on picture at bounding box center [331, 201] width 663 height 344
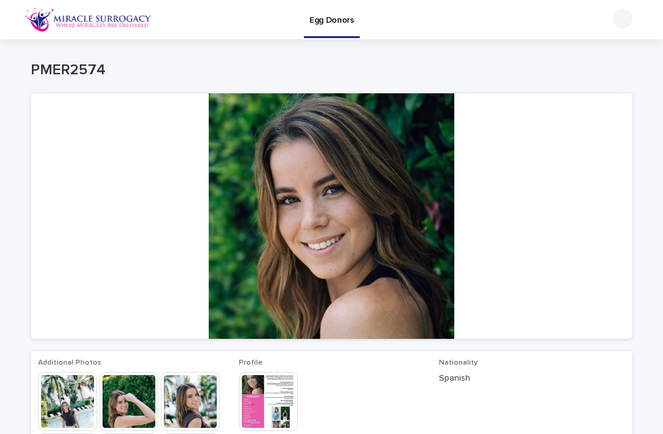
scroll to position [0, 0]
